Goal: Task Accomplishment & Management: Complete application form

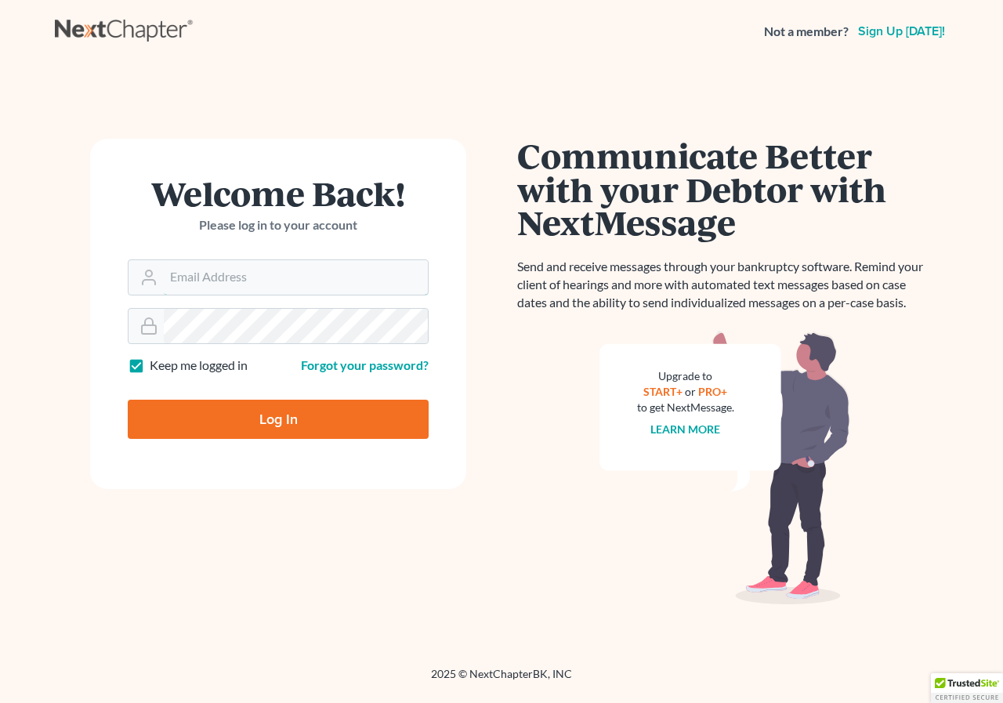
type input "[PERSON_NAME][EMAIL_ADDRESS][DOMAIN_NAME]"
click at [261, 413] on input "Log In" at bounding box center [278, 419] width 301 height 39
type input "Thinking..."
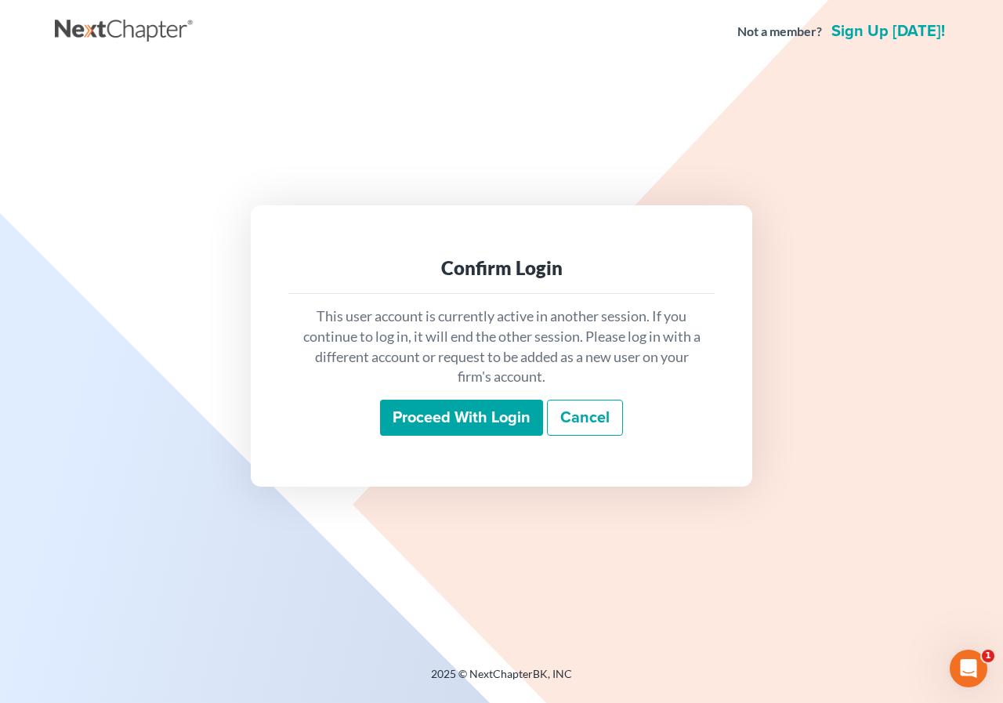
click at [469, 426] on input "Proceed with login" at bounding box center [461, 418] width 163 height 36
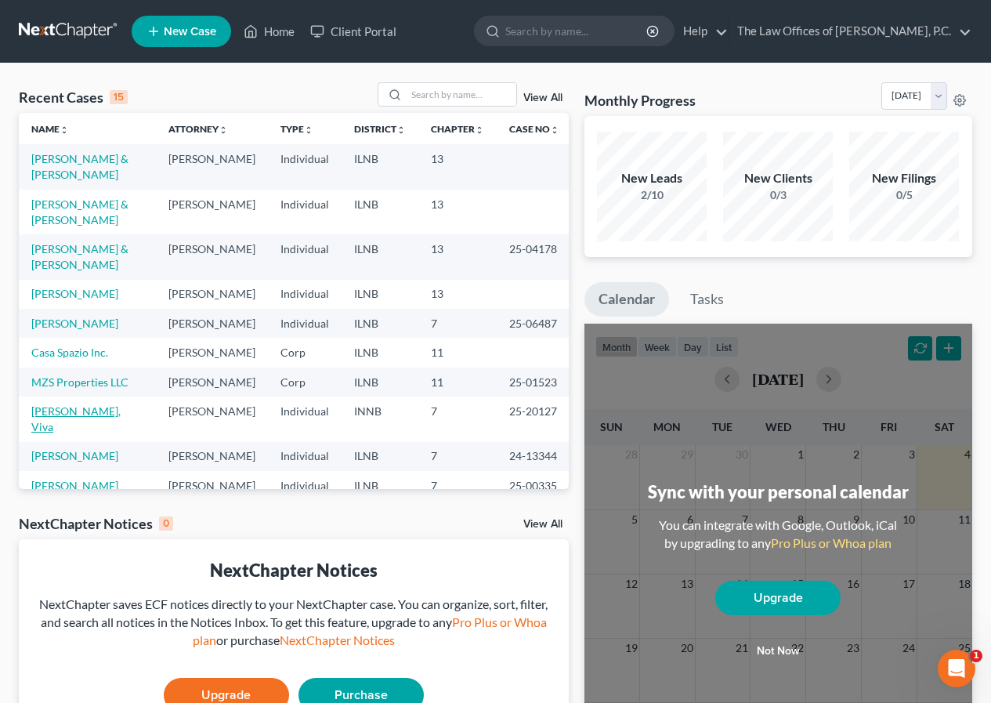
click at [81, 404] on link "[PERSON_NAME], Viva" at bounding box center [75, 418] width 89 height 29
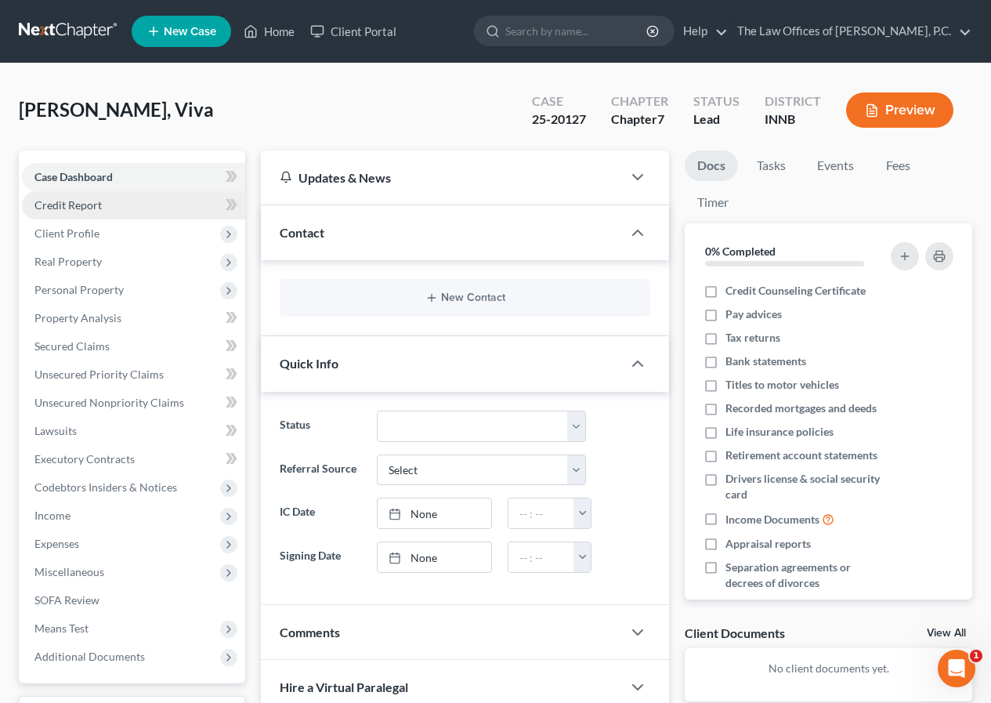
click at [67, 204] on span "Credit Report" at bounding box center [67, 204] width 67 height 13
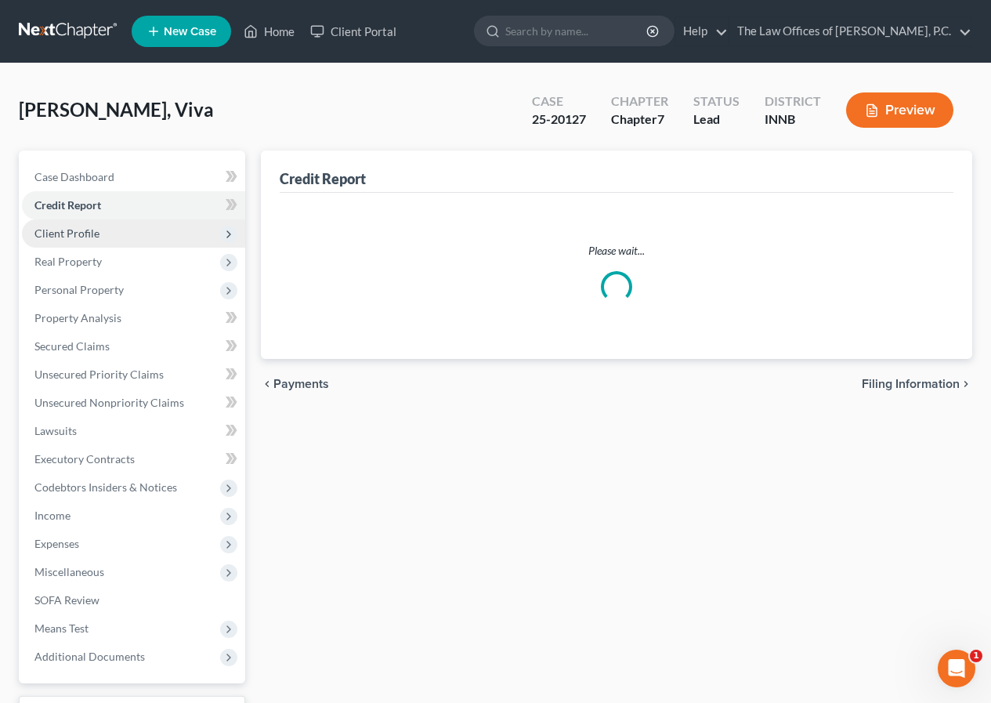
click at [72, 241] on span "Client Profile" at bounding box center [133, 233] width 223 height 28
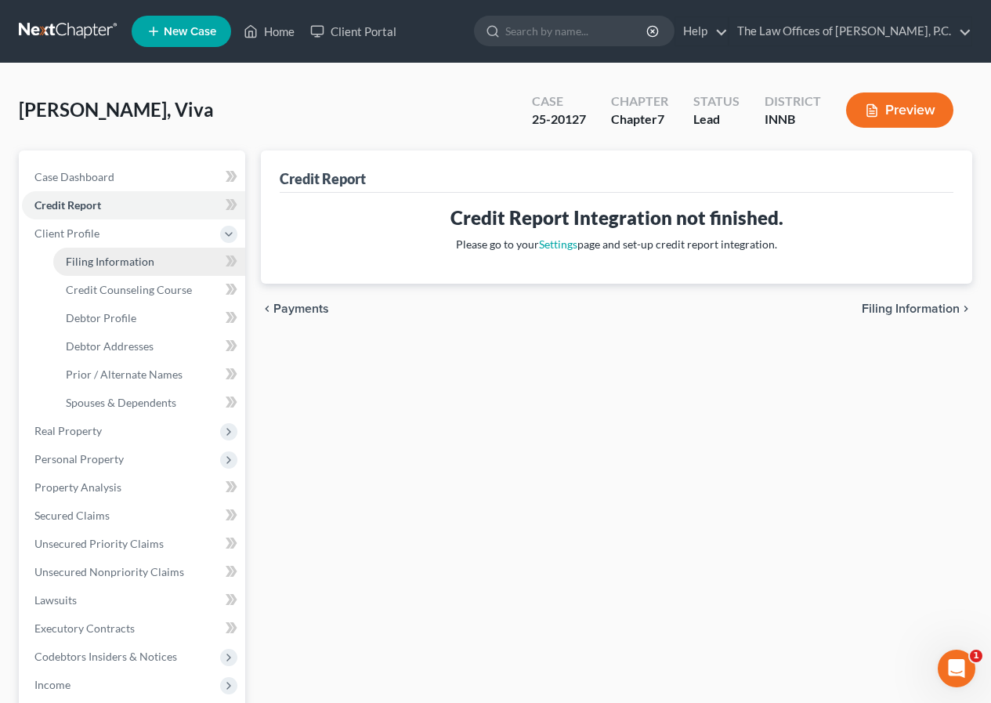
click at [87, 265] on span "Filing Information" at bounding box center [110, 261] width 89 height 13
select select "0"
select select "3"
select select "0"
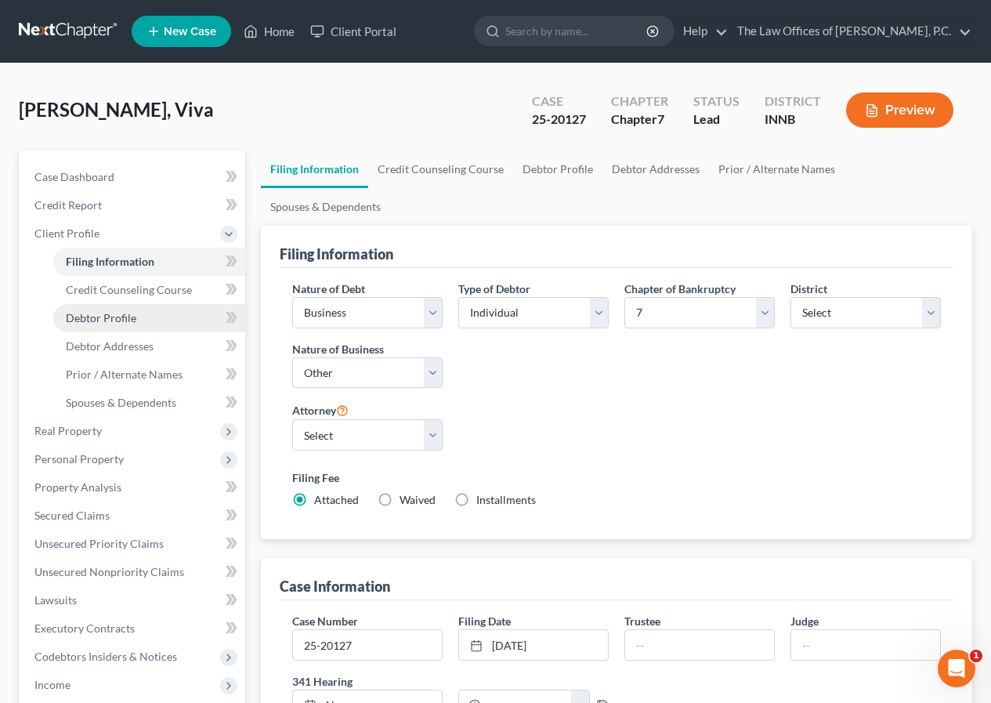
click at [133, 319] on span "Debtor Profile" at bounding box center [101, 317] width 71 height 13
select select "1"
select select "4"
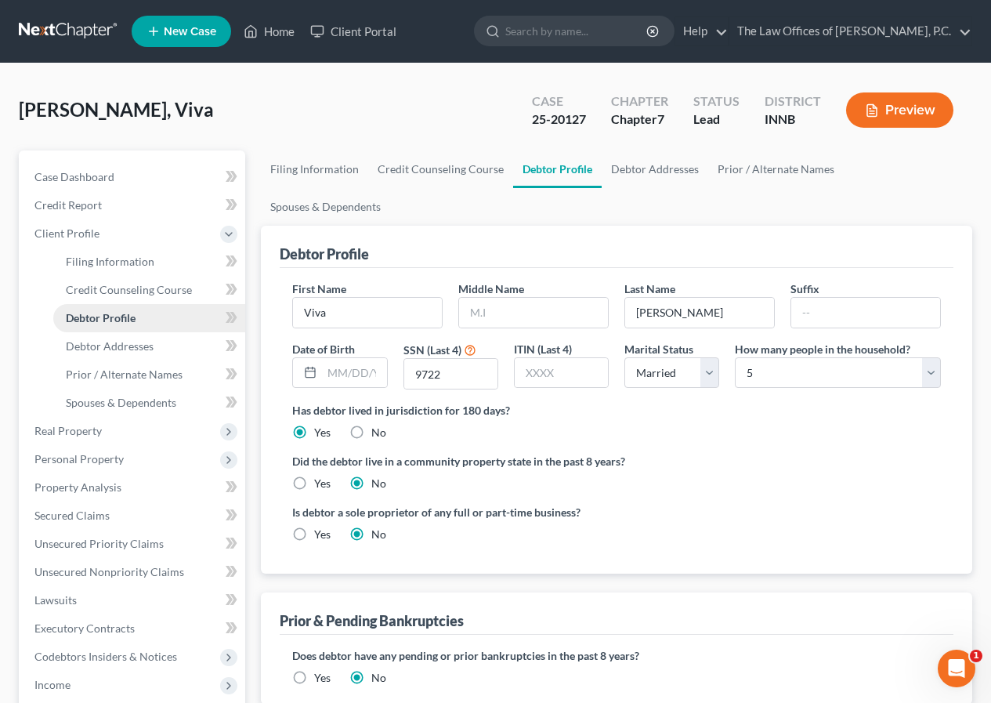
radio input "true"
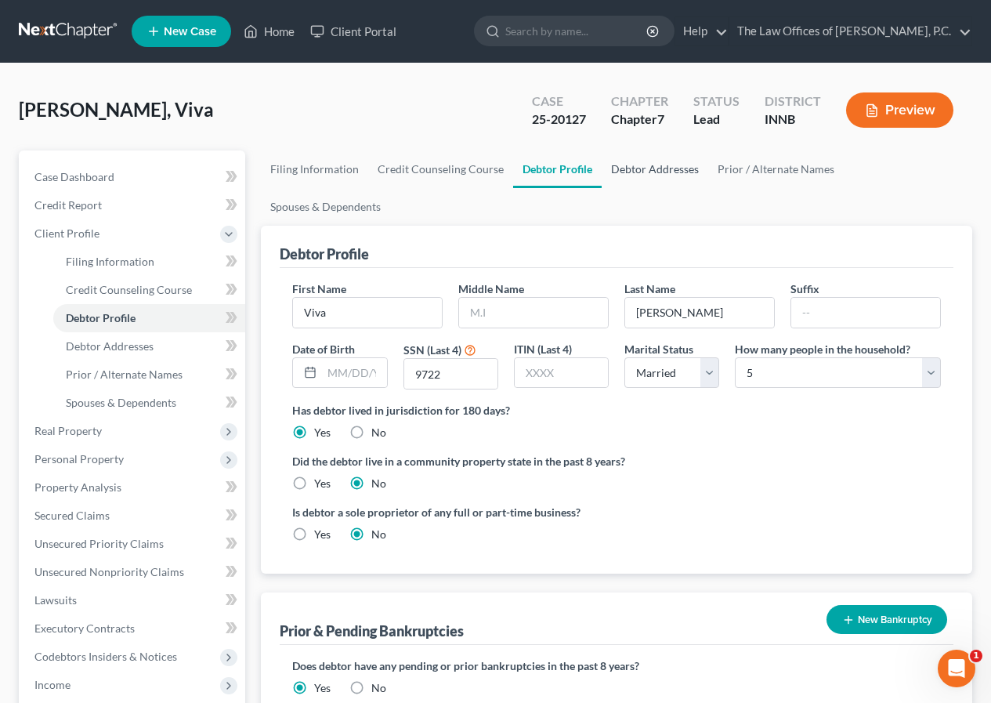
click at [649, 174] on link "Debtor Addresses" at bounding box center [655, 169] width 107 height 38
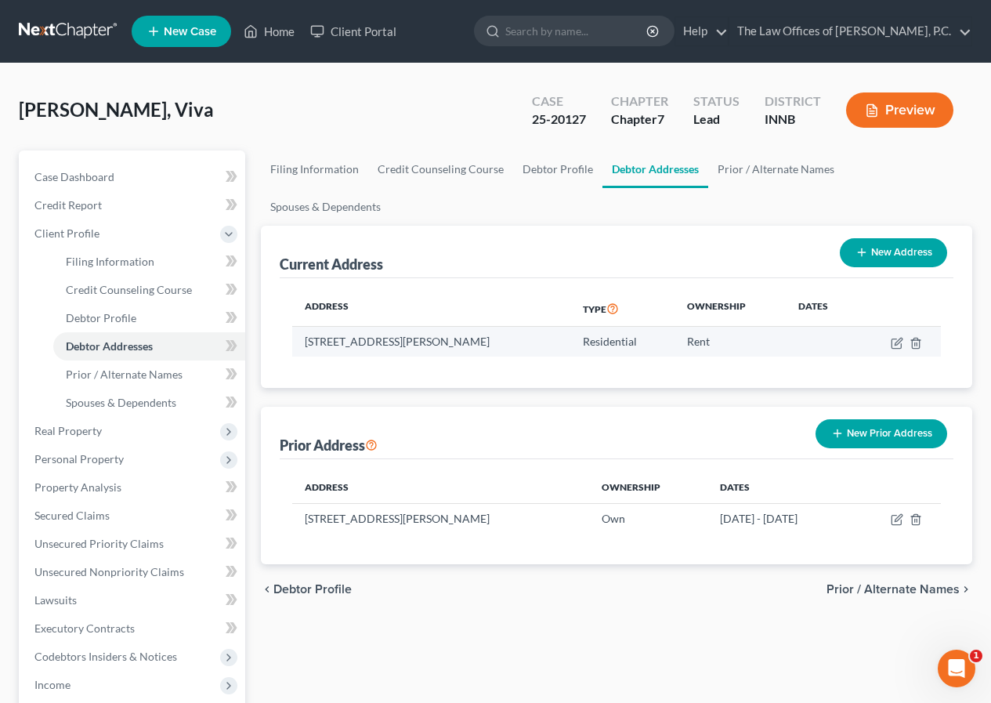
drag, startPoint x: 299, startPoint y: 302, endPoint x: 520, endPoint y: 302, distance: 220.9
click at [520, 327] on td "[STREET_ADDRESS][PERSON_NAME]" at bounding box center [430, 342] width 277 height 30
copy td "[STREET_ADDRESS][PERSON_NAME]"
